Goal: Communication & Community: Answer question/provide support

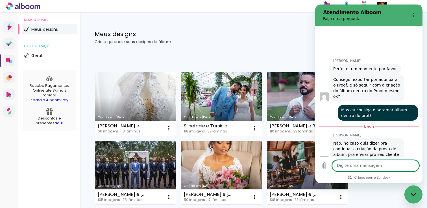
scroll to position [661, 0]
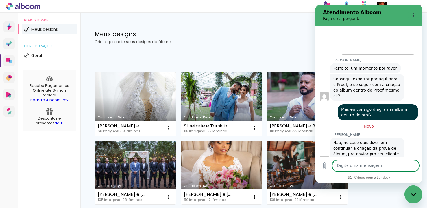
click at [374, 161] on textarea at bounding box center [375, 165] width 87 height 11
type textarea "ah blz"
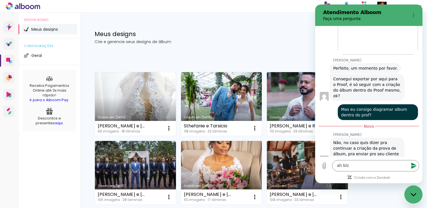
click at [412, 163] on icon "Enviar mensagem" at bounding box center [413, 166] width 7 height 7
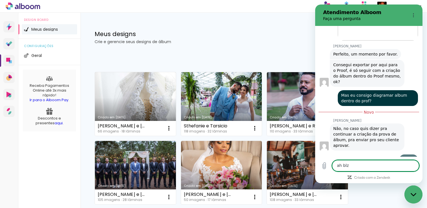
scroll to position [674, 0]
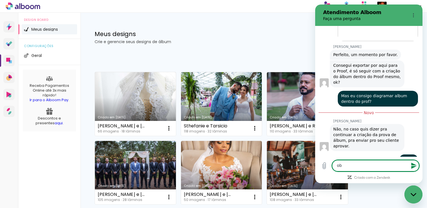
type textarea "obg"
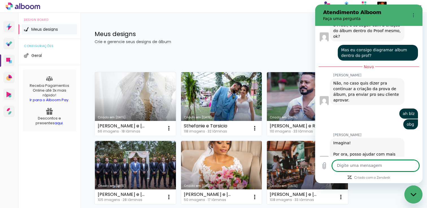
scroll to position [721, 0]
click at [381, 166] on textarea at bounding box center [375, 165] width 87 height 11
type textarea "nao, somente isso"
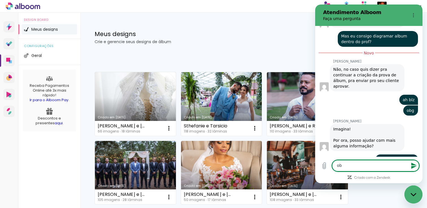
type textarea "obg"
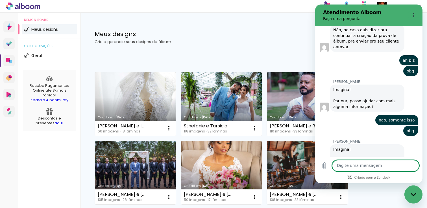
scroll to position [775, 0]
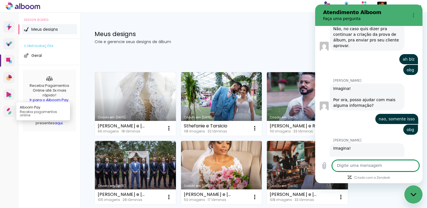
click at [7, 114] on icon at bounding box center [9, 111] width 5 height 7
